Goal: Book appointment/travel/reservation

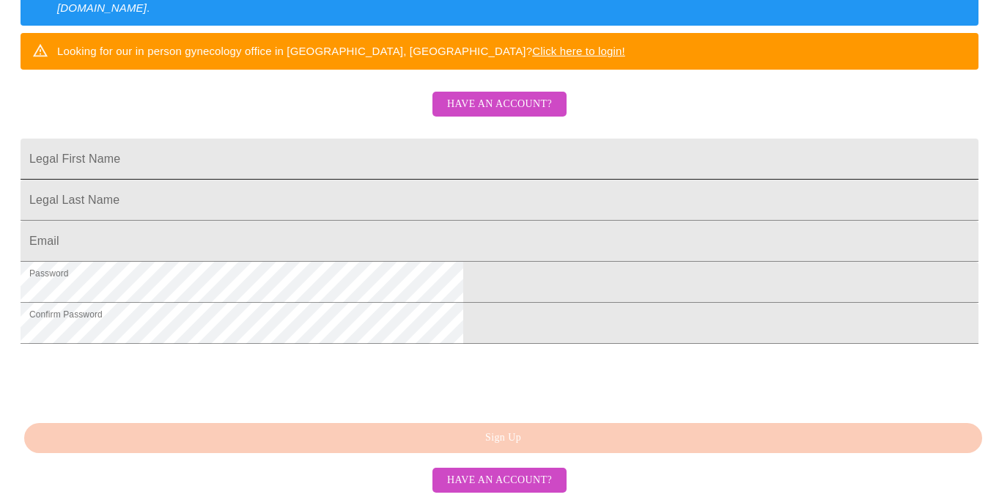
scroll to position [389, 0]
click at [522, 477] on span "Have an account?" at bounding box center [499, 480] width 105 height 18
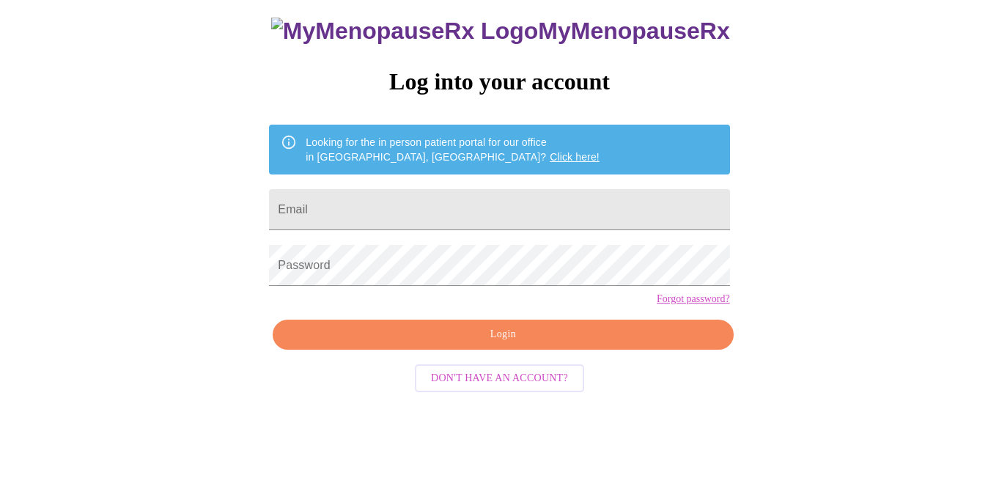
scroll to position [35, 0]
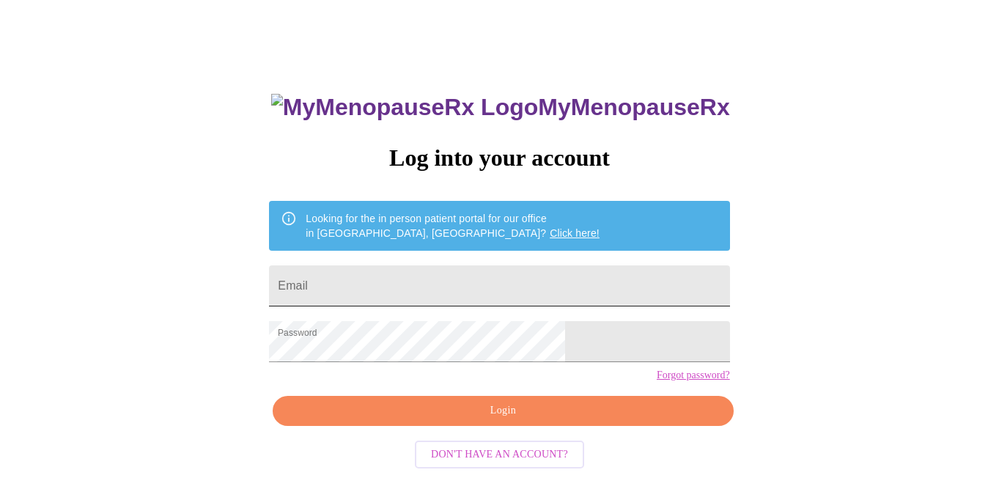
click at [451, 279] on input "Email" at bounding box center [499, 285] width 460 height 41
type input "[EMAIL_ADDRESS][PERSON_NAME][PERSON_NAME][DOMAIN_NAME]"
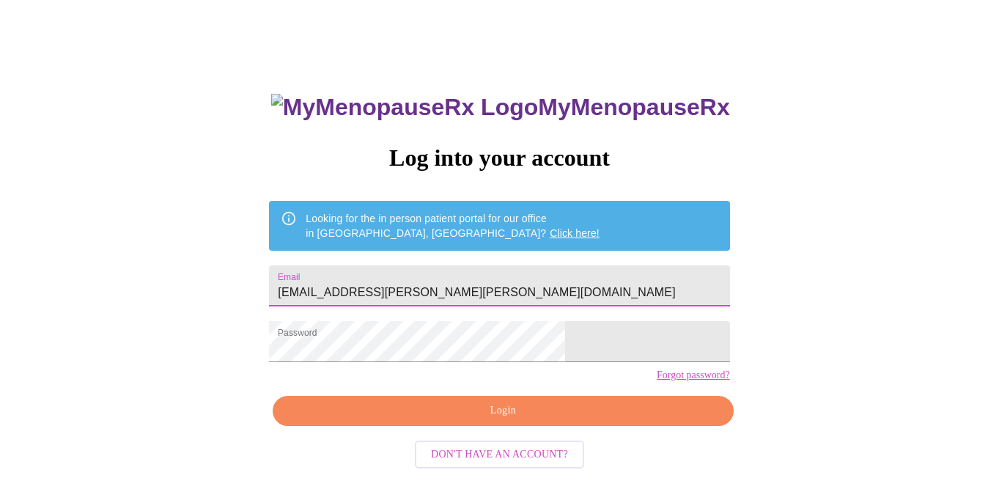
click at [490, 420] on span "Login" at bounding box center [503, 411] width 427 height 18
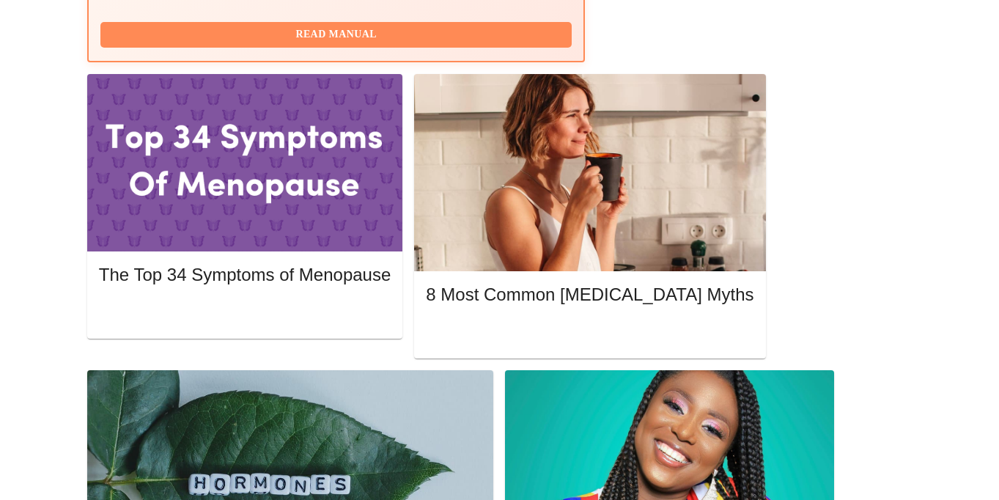
scroll to position [659, 0]
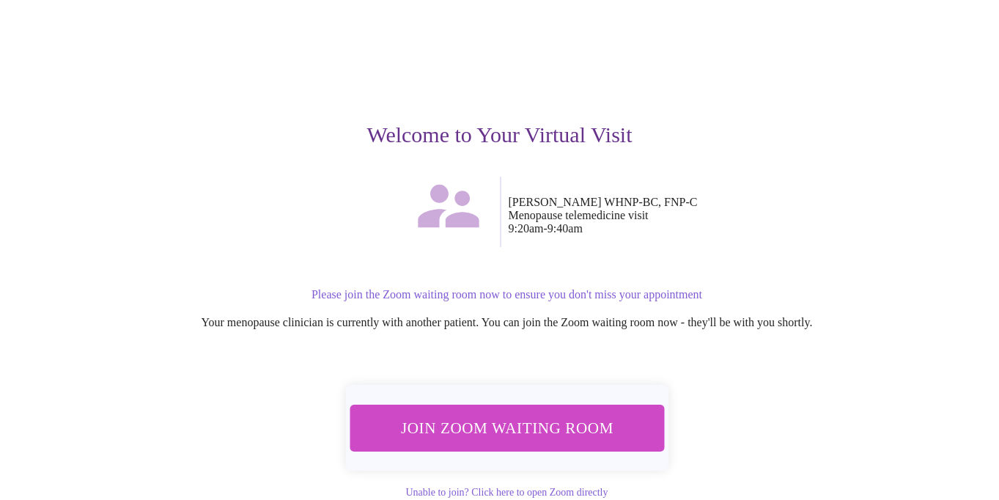
scroll to position [98, 0]
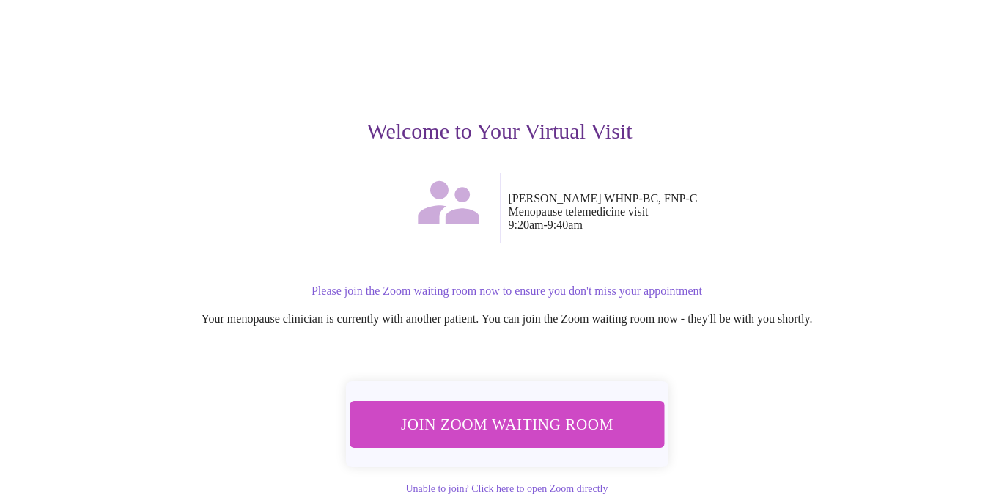
click at [589, 411] on span "Join Zoom Waiting Room" at bounding box center [506, 424] width 277 height 27
